Goal: Check status

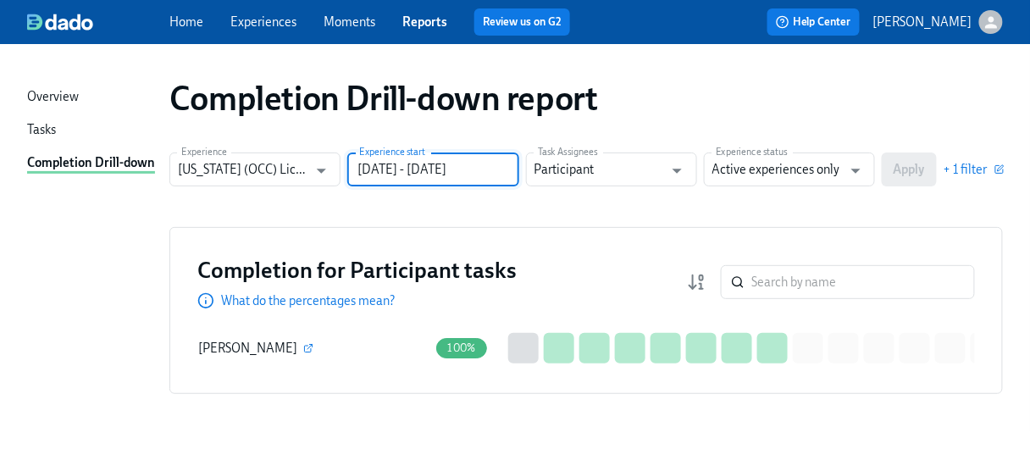
click at [495, 174] on input "[DATE] - [DATE]" at bounding box center [432, 169] width 171 height 34
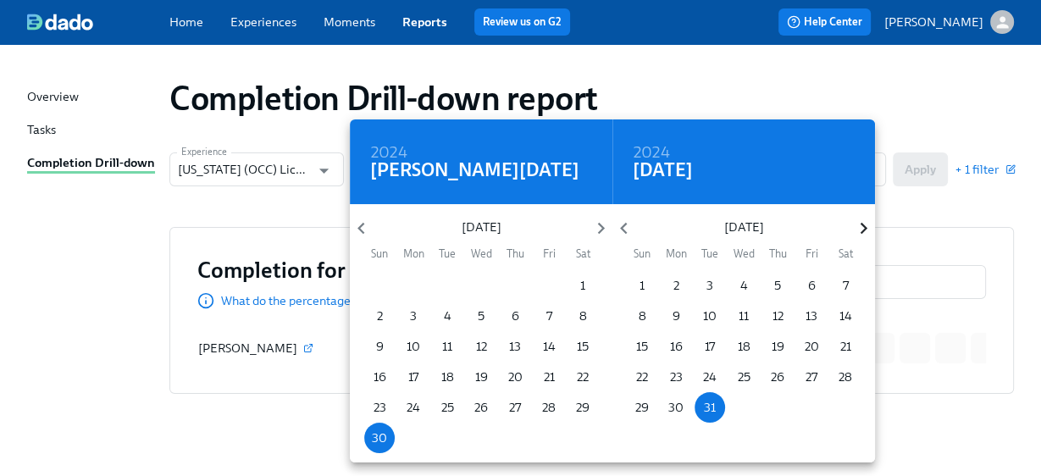
click at [862, 230] on icon "button" at bounding box center [863, 228] width 23 height 23
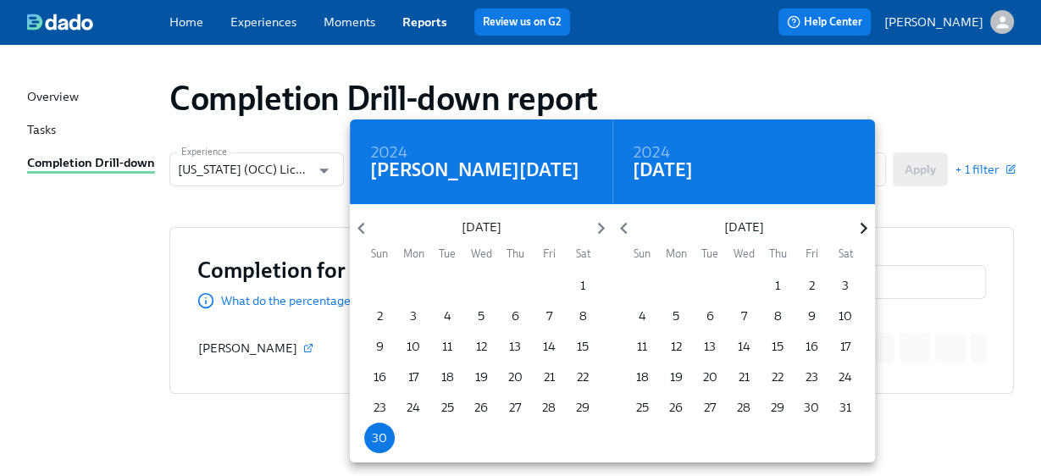
click at [862, 230] on icon "button" at bounding box center [863, 228] width 23 height 23
click at [631, 440] on span "31" at bounding box center [642, 437] width 30 height 17
type input "[DATE] - [DATE]"
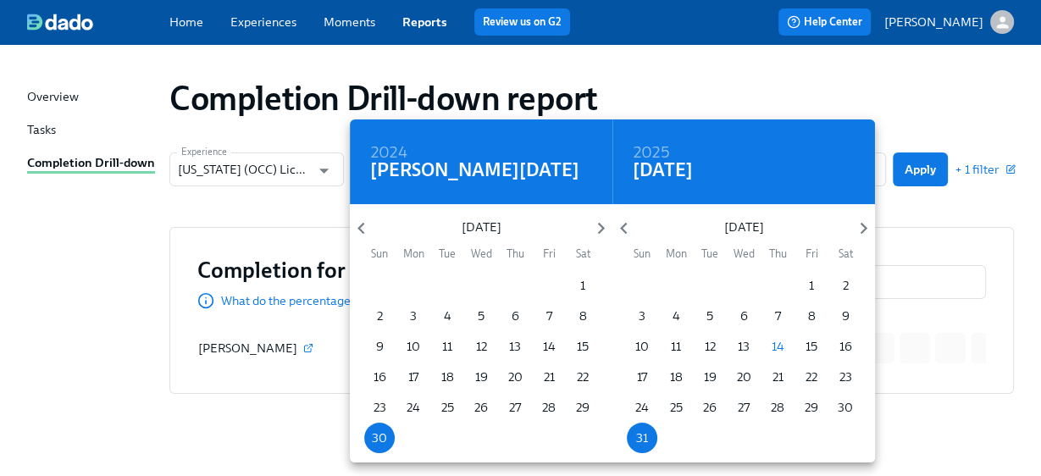
click at [928, 201] on div at bounding box center [520, 238] width 1041 height 476
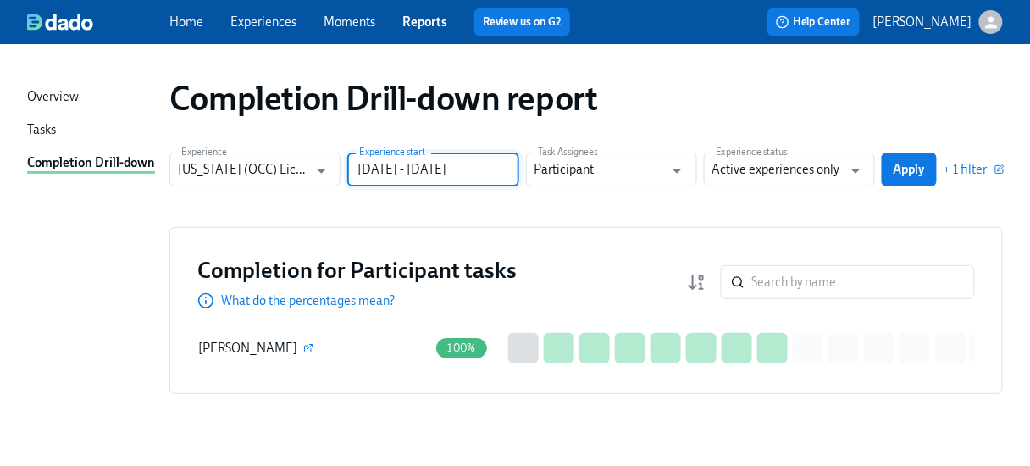
click at [923, 166] on span "Apply" at bounding box center [909, 169] width 31 height 17
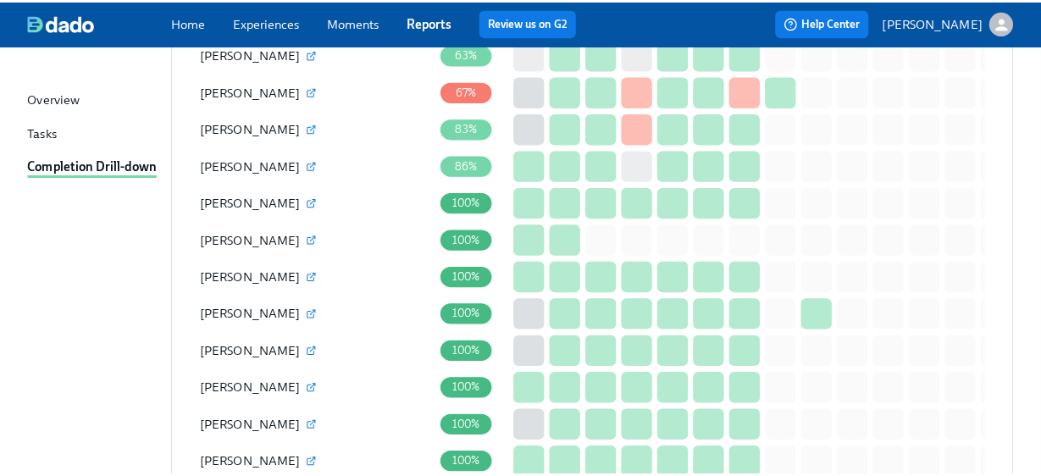
scroll to position [1626, 0]
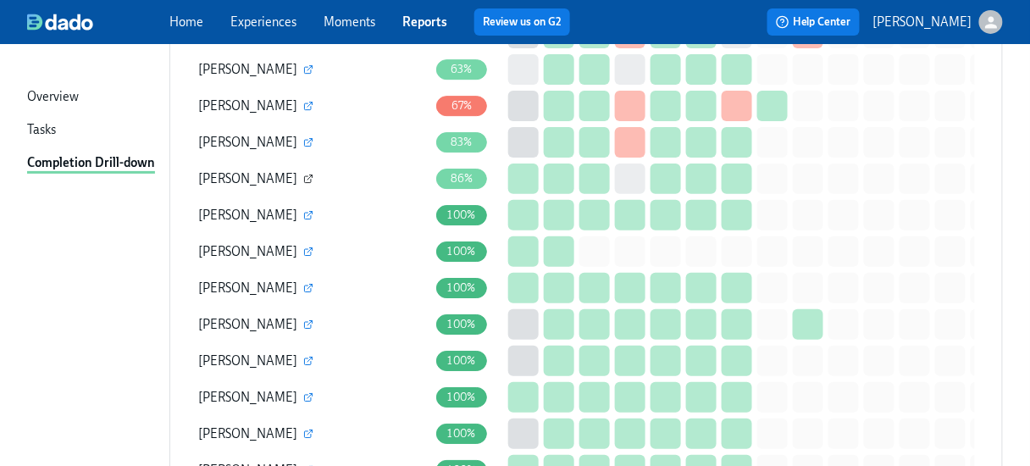
click at [303, 180] on icon "button" at bounding box center [308, 179] width 10 height 10
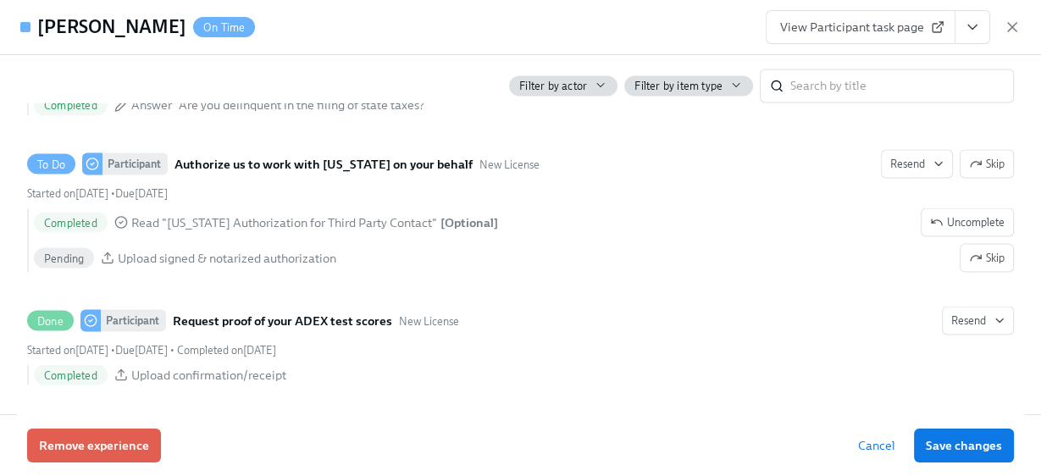
scroll to position [2575, 0]
